Goal: Information Seeking & Learning: Learn about a topic

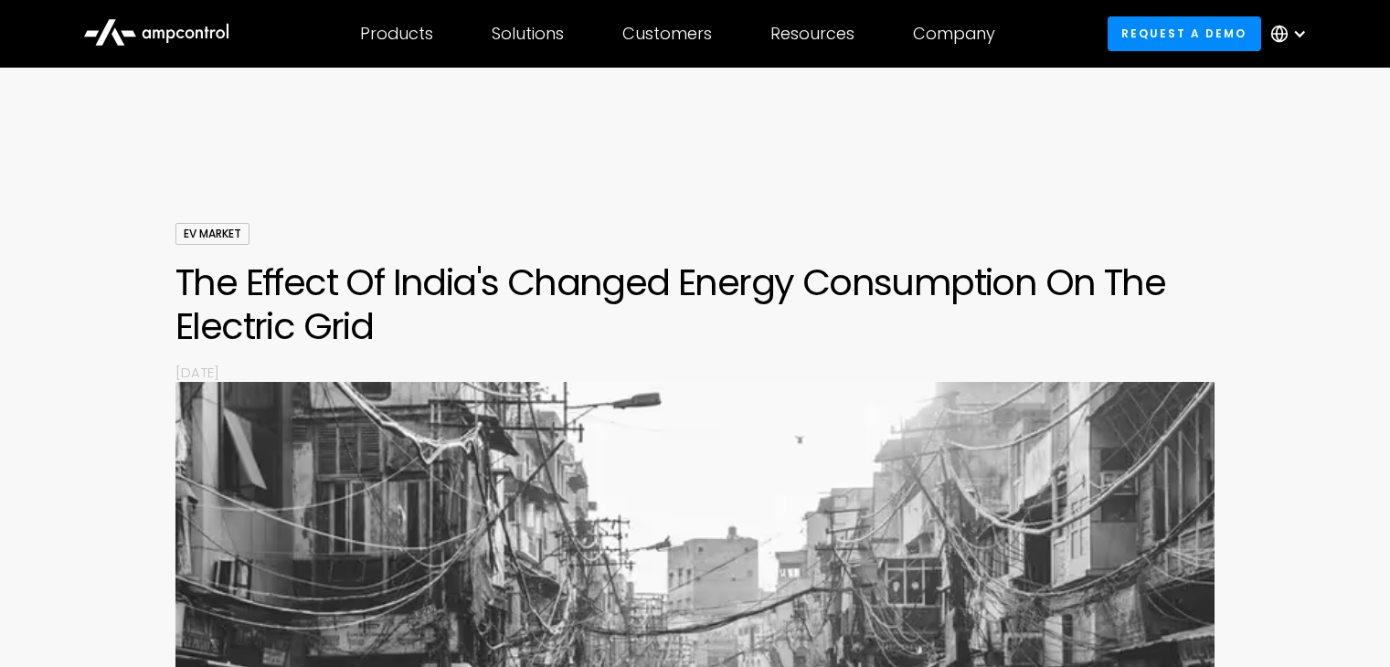
scroll to position [3319, 0]
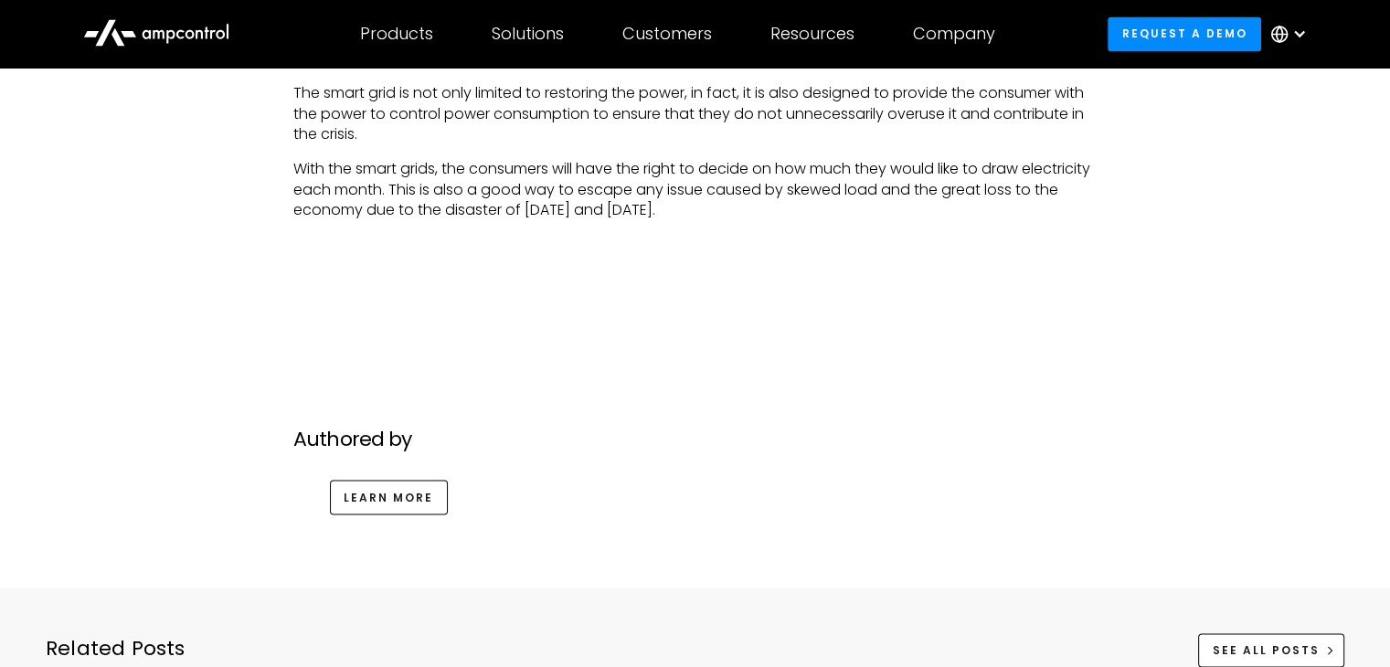
scroll to position [3381, 0]
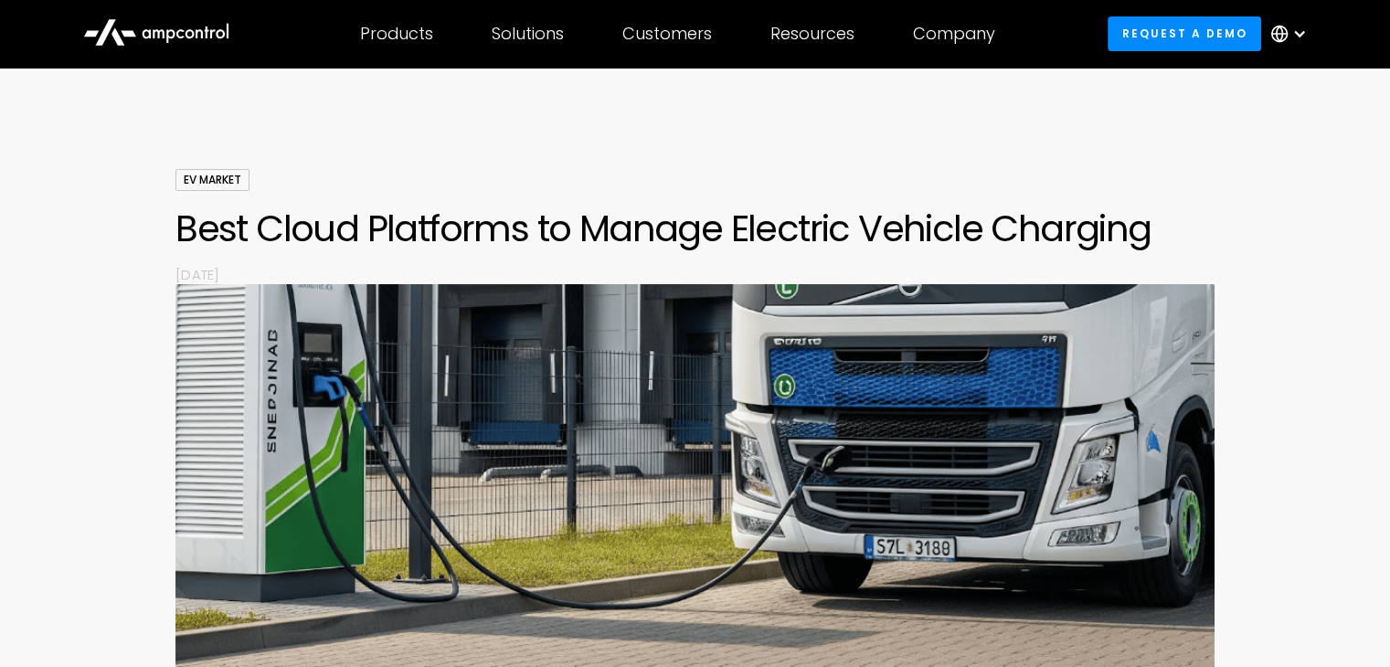
scroll to position [55, 0]
click at [975, 329] on img at bounding box center [694, 480] width 1039 height 395
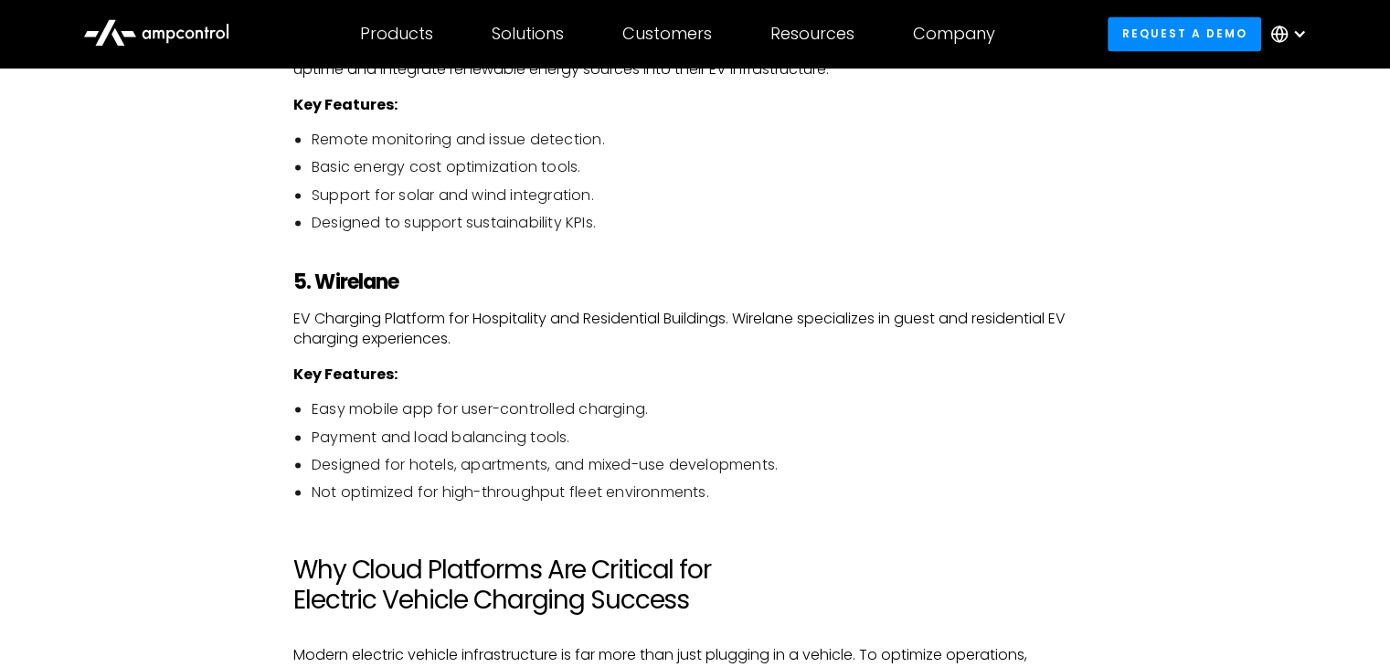
scroll to position [2697, 0]
